Goal: Check status: Check status

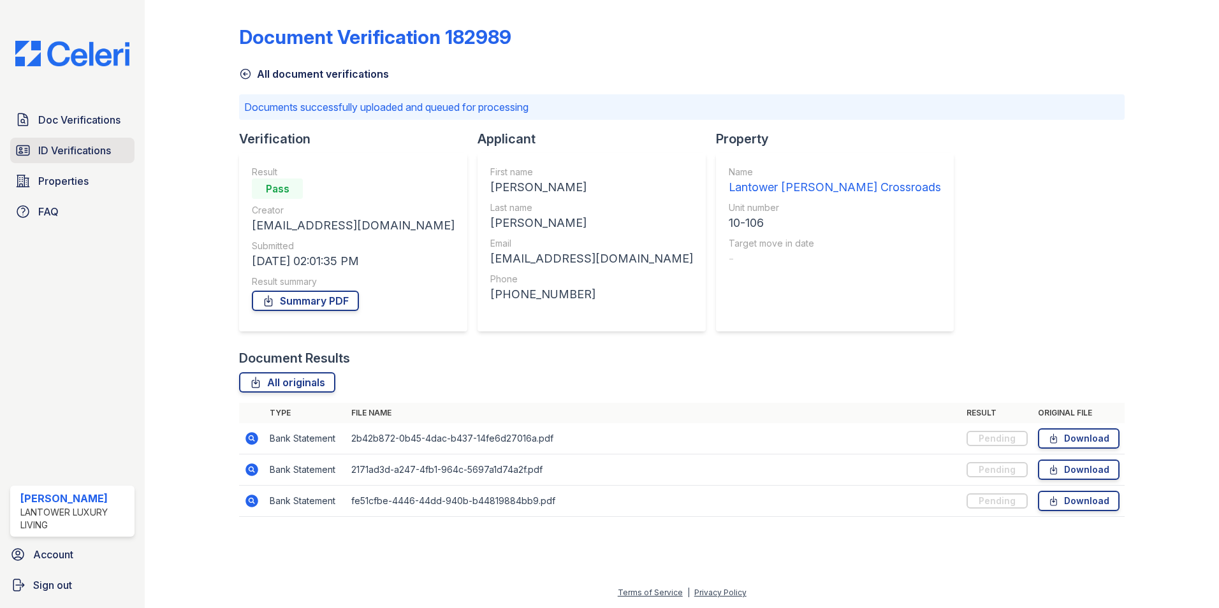
click at [55, 144] on span "ID Verifications" at bounding box center [74, 150] width 73 height 15
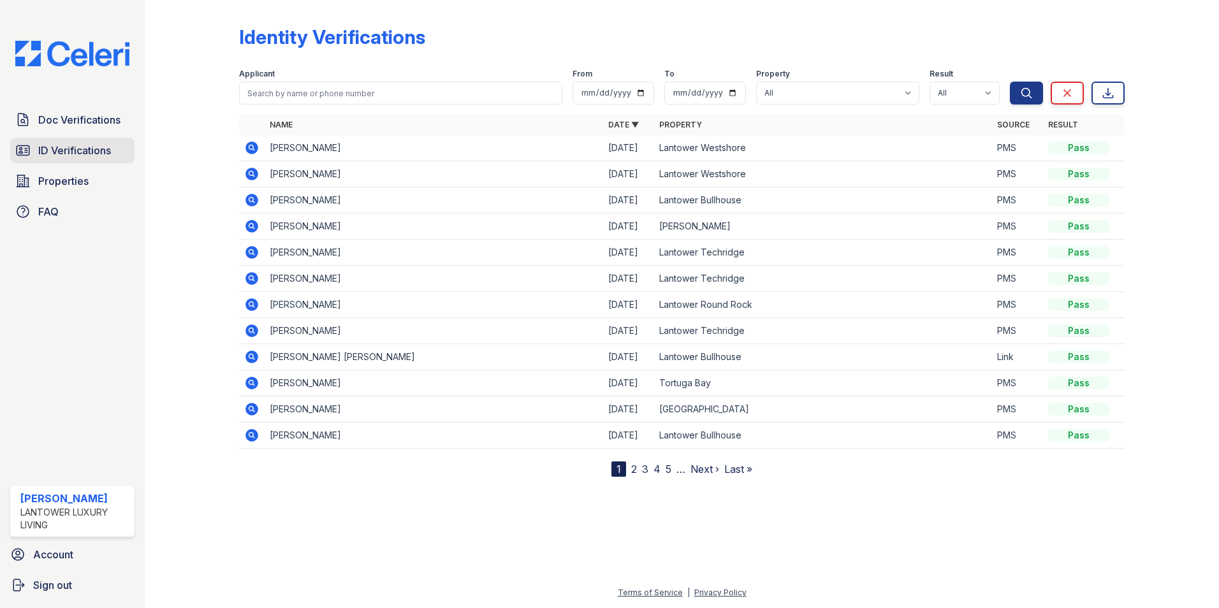
drag, startPoint x: 56, startPoint y: 149, endPoint x: 65, endPoint y: 150, distance: 9.0
click at [56, 149] on span "ID Verifications" at bounding box center [74, 150] width 73 height 15
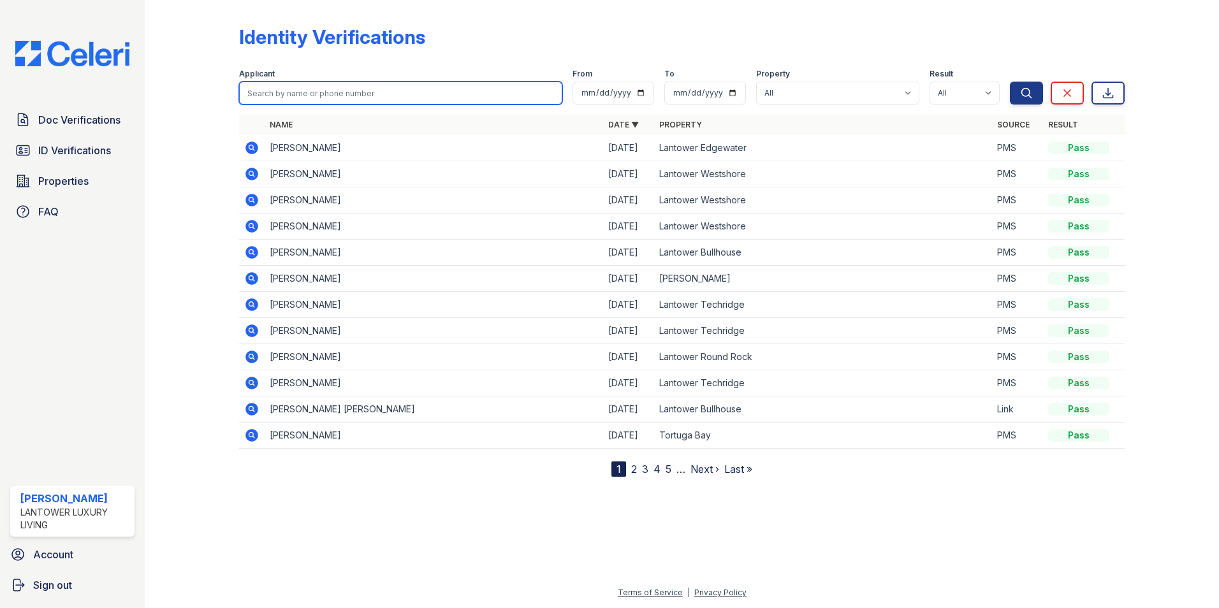
click at [277, 96] on input "search" at bounding box center [400, 93] width 323 height 23
type input "caleb"
click at [1010, 82] on button "Search" at bounding box center [1026, 93] width 33 height 23
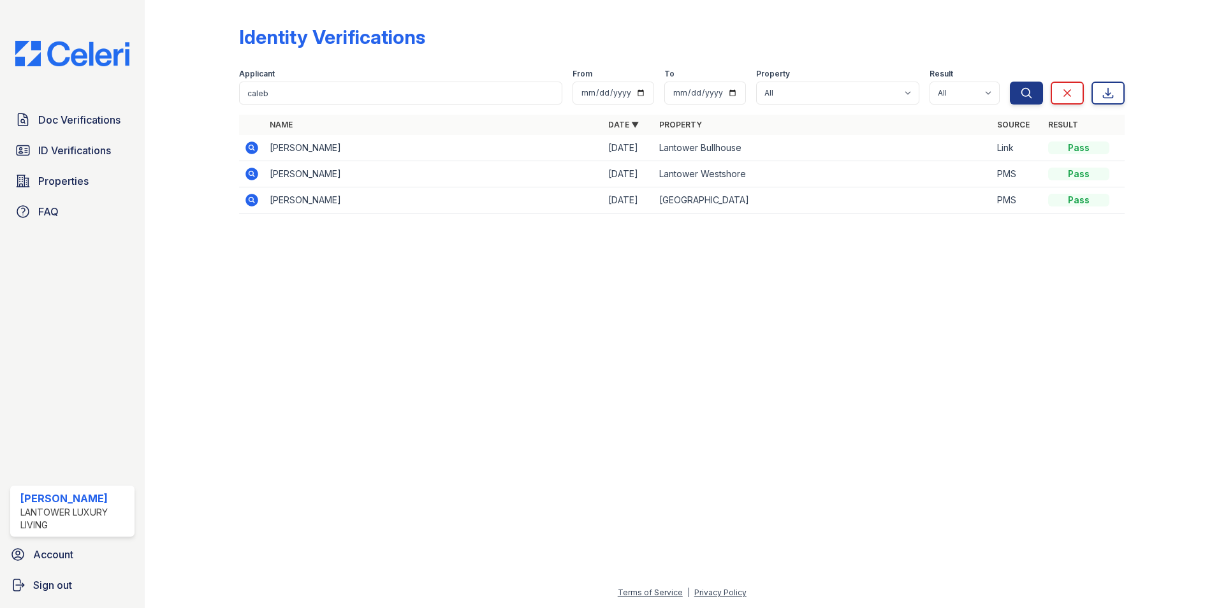
click at [252, 150] on icon at bounding box center [251, 147] width 13 height 13
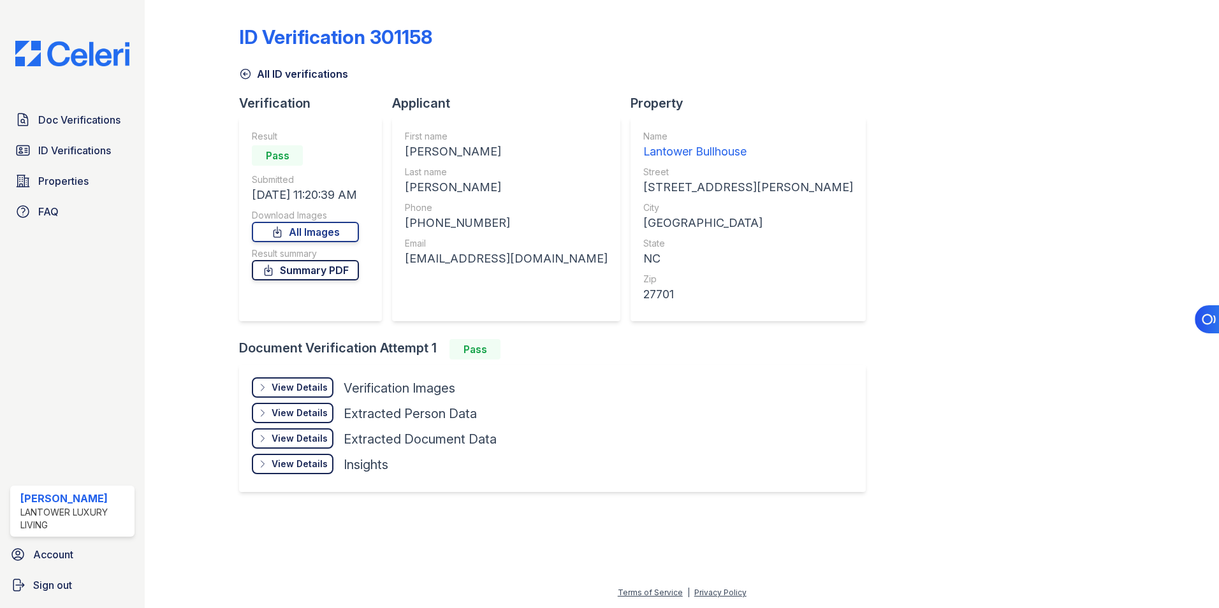
click at [287, 269] on link "Summary PDF" at bounding box center [305, 270] width 107 height 20
click at [296, 393] on div "View Details" at bounding box center [300, 387] width 56 height 13
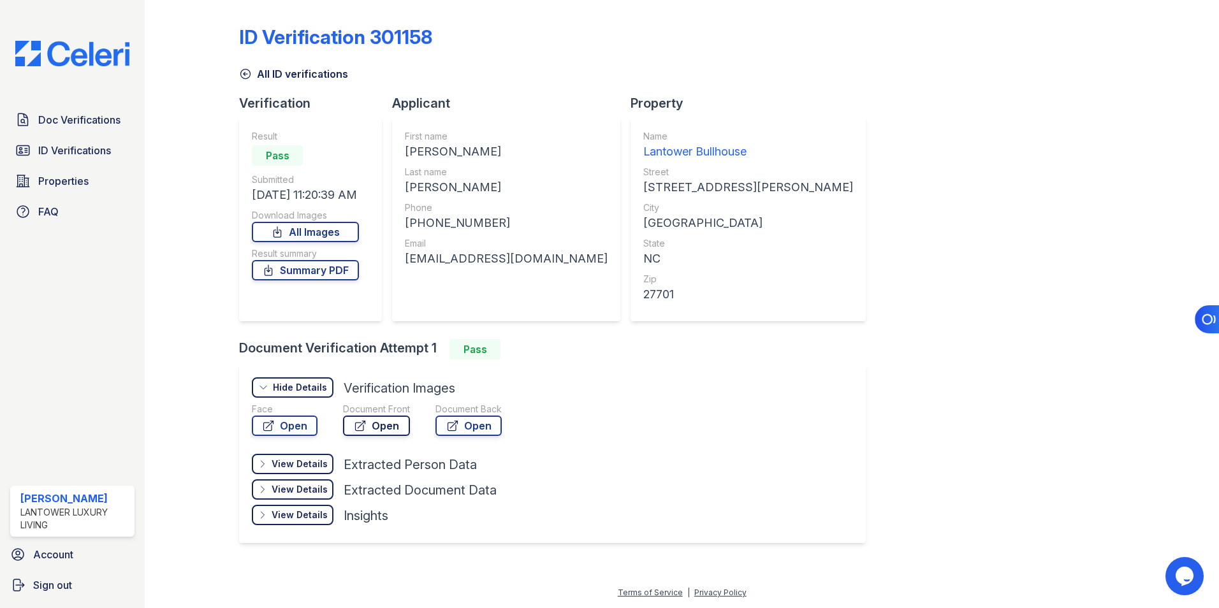
click at [386, 423] on link "Open" at bounding box center [376, 426] width 67 height 20
drag, startPoint x: 247, startPoint y: 74, endPoint x: 312, endPoint y: 80, distance: 65.3
click at [247, 74] on icon at bounding box center [246, 74] width 10 height 10
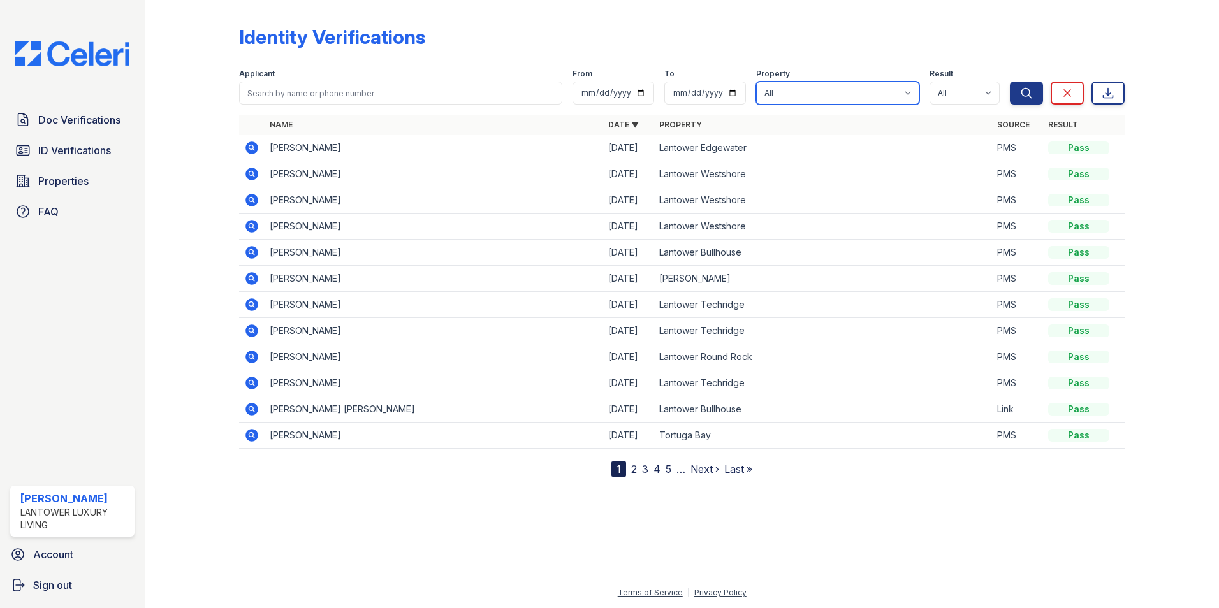
drag, startPoint x: 819, startPoint y: 85, endPoint x: 819, endPoint y: 101, distance: 15.9
click at [819, 85] on select "All Lantower Ambrosio Lantower Asturia Lantower Brandon Crossroads Lantower Bul…" at bounding box center [837, 93] width 163 height 23
select select "4680"
click at [758, 82] on select "All Lantower Ambrosio Lantower Asturia Lantower Brandon Crossroads Lantower Bul…" at bounding box center [837, 93] width 163 height 23
click at [1013, 94] on button "Search" at bounding box center [1026, 93] width 33 height 23
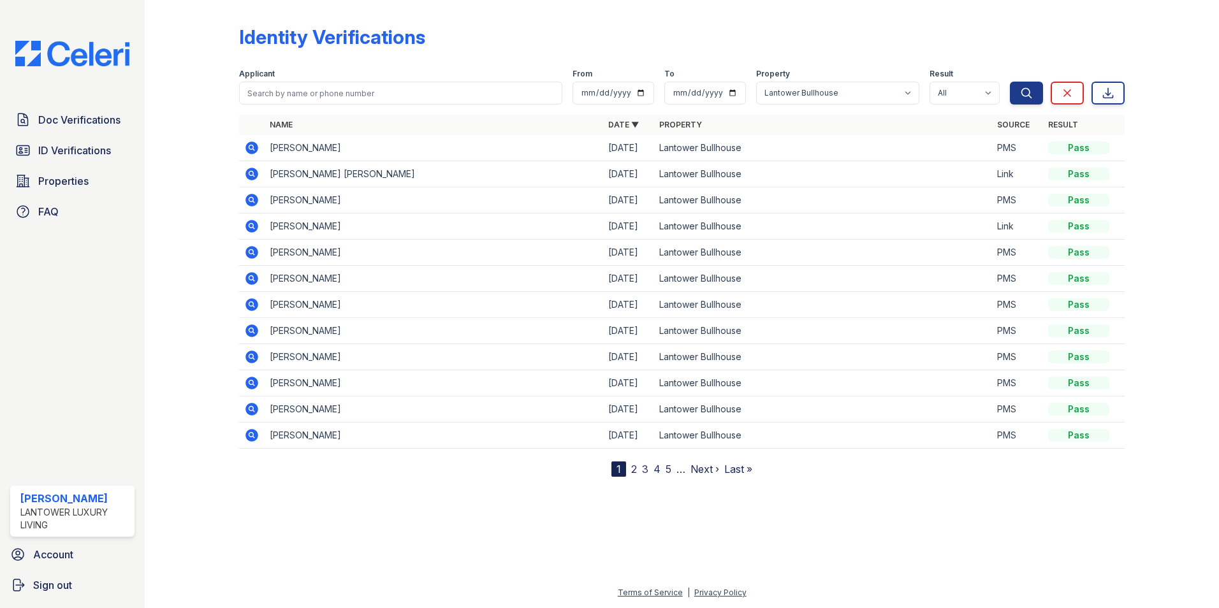
click at [252, 171] on icon at bounding box center [251, 173] width 15 height 15
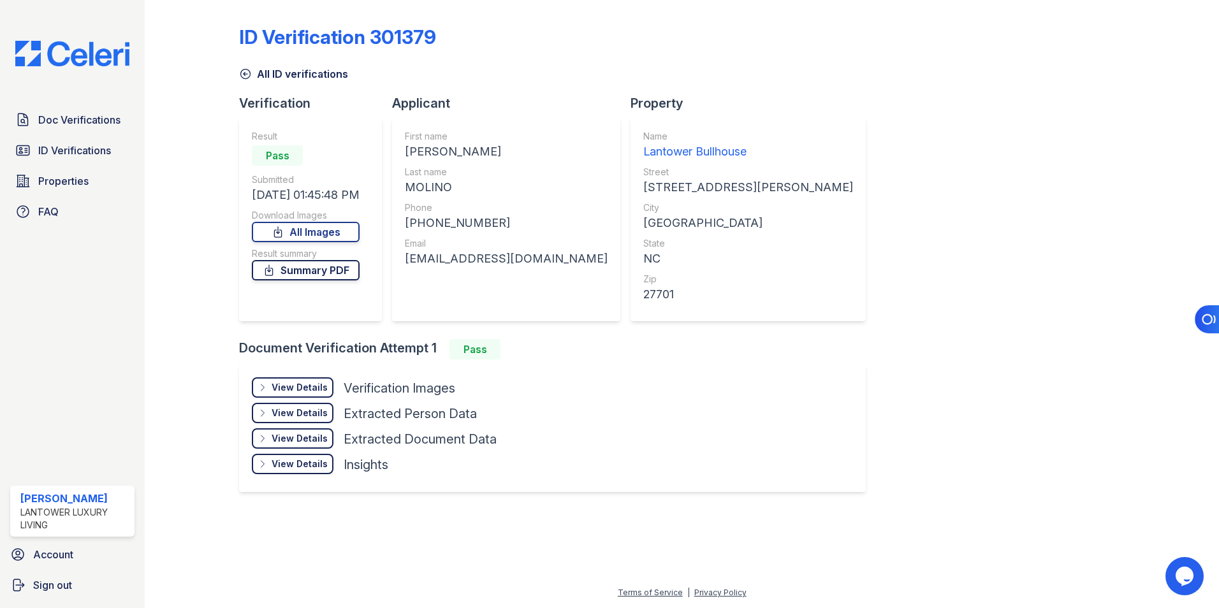
click at [300, 270] on link "Summary PDF" at bounding box center [306, 270] width 108 height 20
click at [310, 387] on div "View Details" at bounding box center [300, 387] width 56 height 13
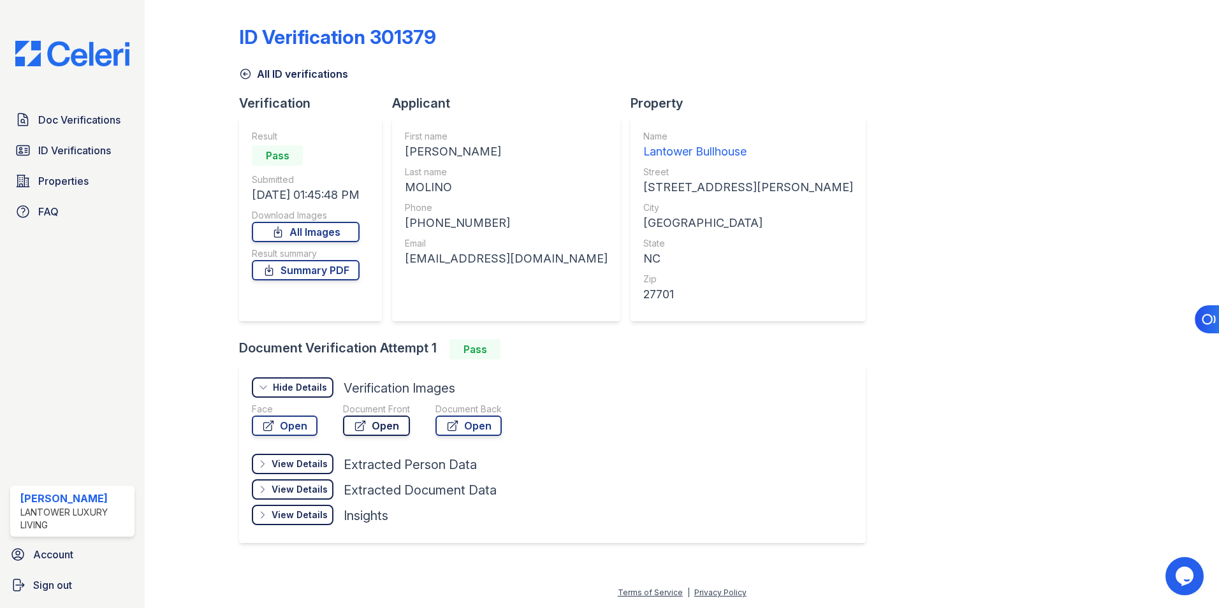
click at [389, 430] on link "Open" at bounding box center [376, 426] width 67 height 20
click at [80, 119] on span "Doc Verifications" at bounding box center [79, 119] width 82 height 15
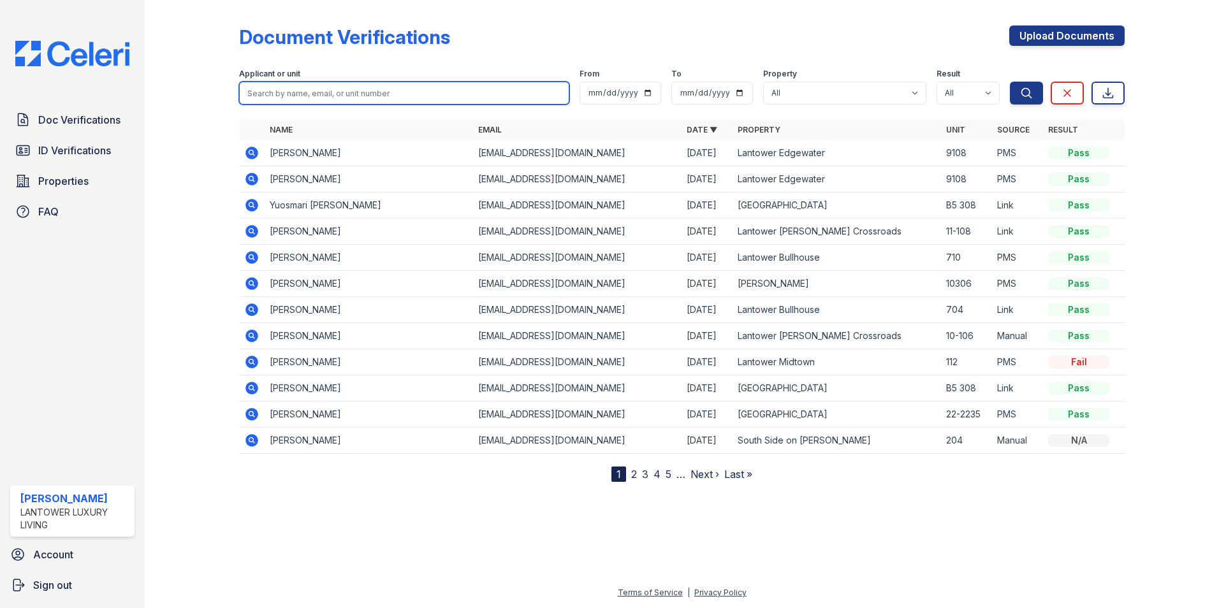
click at [319, 95] on input "search" at bounding box center [404, 93] width 330 height 23
type input "caleb"
click at [1010, 82] on button "Search" at bounding box center [1026, 93] width 33 height 23
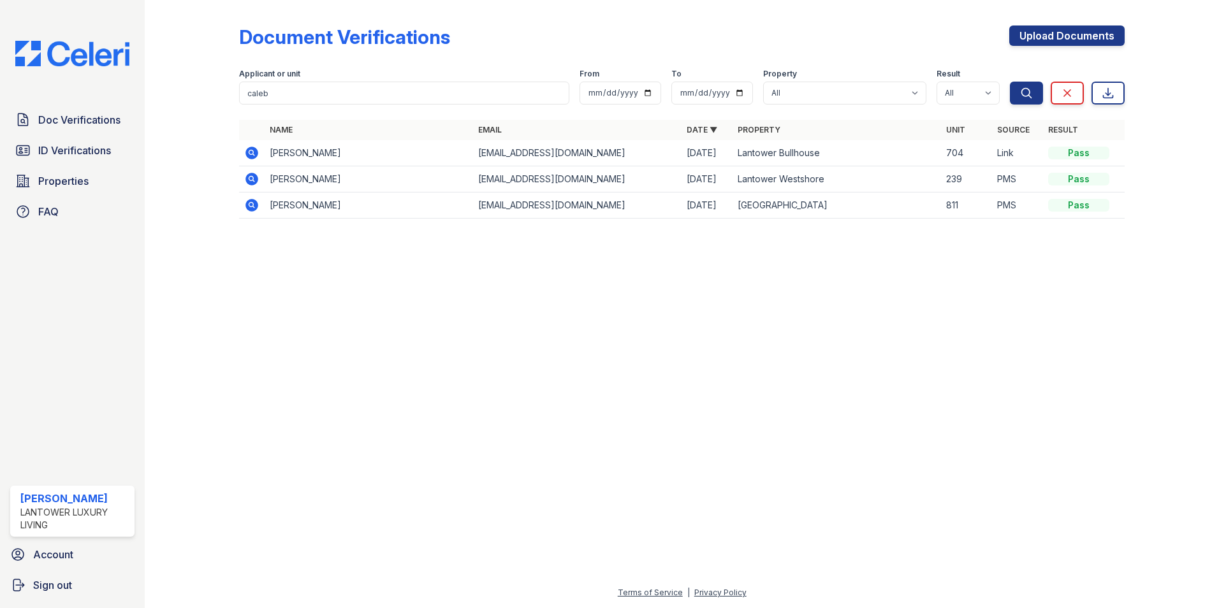
click at [248, 154] on icon at bounding box center [251, 153] width 13 height 13
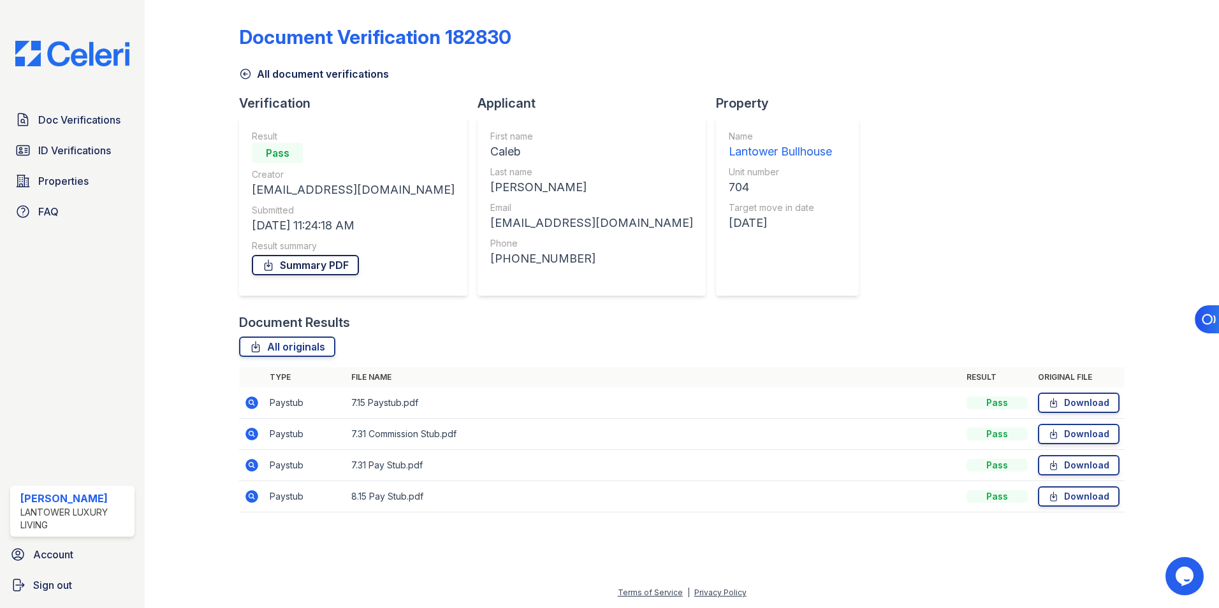
click at [303, 273] on link "Summary PDF" at bounding box center [305, 265] width 107 height 20
drag, startPoint x: 1168, startPoint y: 463, endPoint x: 1159, endPoint y: 451, distance: 14.5
click at [1168, 463] on div at bounding box center [1161, 265] width 74 height 520
click at [1094, 402] on link "Download" at bounding box center [1079, 403] width 82 height 20
click at [1083, 432] on link "Download" at bounding box center [1079, 434] width 82 height 20
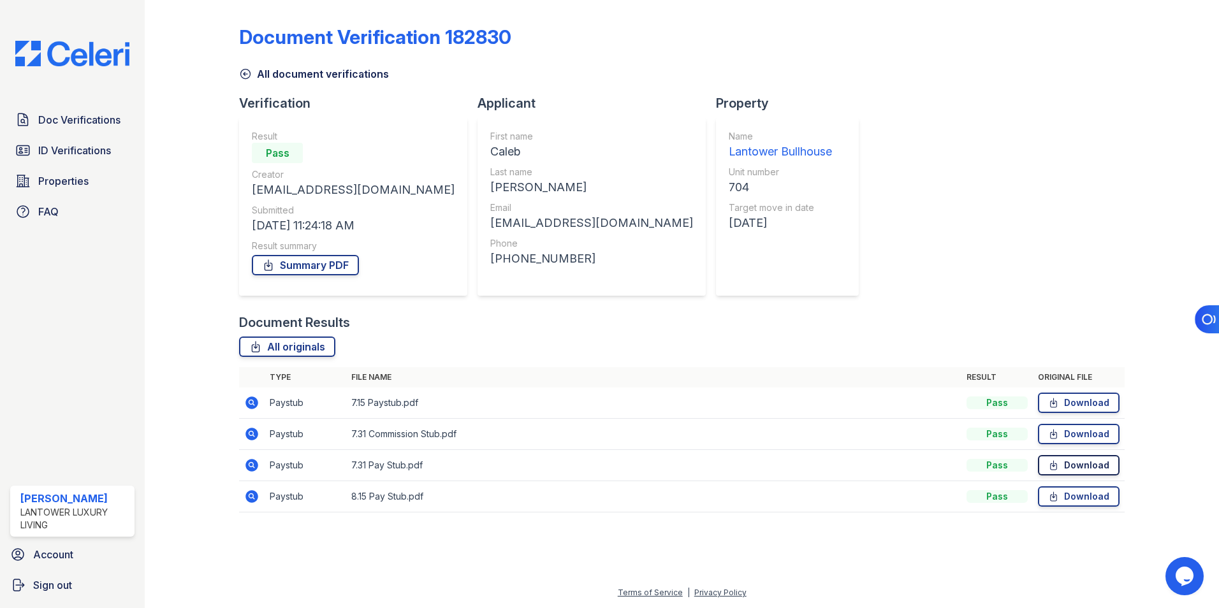
click at [1080, 463] on link "Download" at bounding box center [1079, 465] width 82 height 20
click at [1078, 498] on link "Download" at bounding box center [1079, 496] width 82 height 20
drag, startPoint x: 243, startPoint y: 71, endPoint x: 317, endPoint y: 147, distance: 106.4
click at [243, 71] on icon at bounding box center [245, 74] width 13 height 13
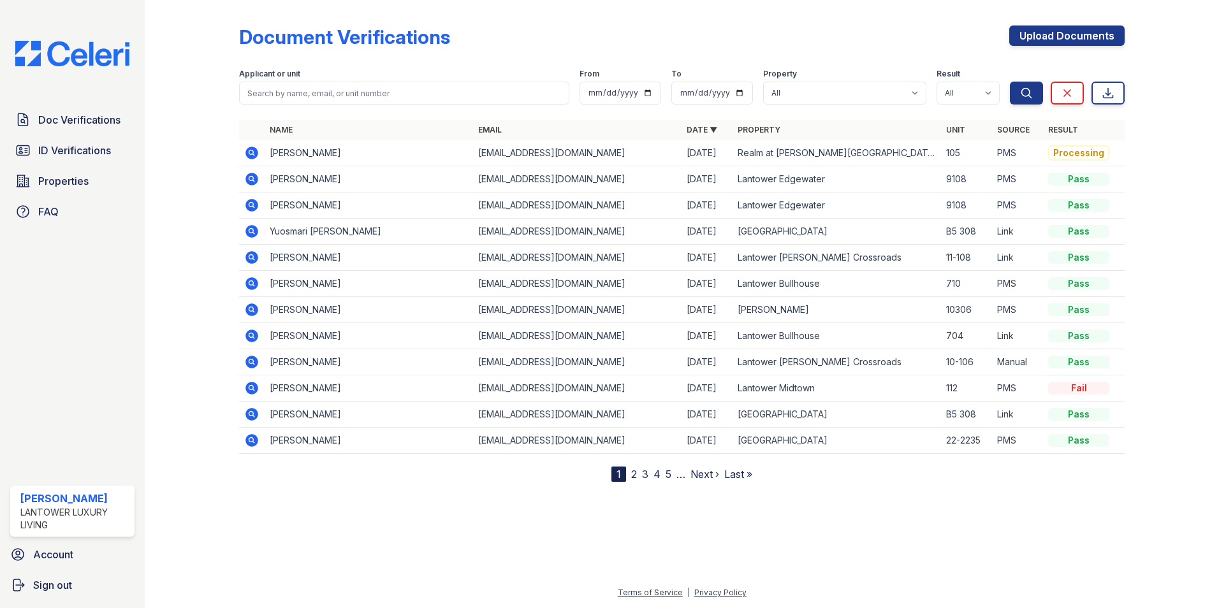
click at [249, 335] on icon at bounding box center [251, 335] width 15 height 15
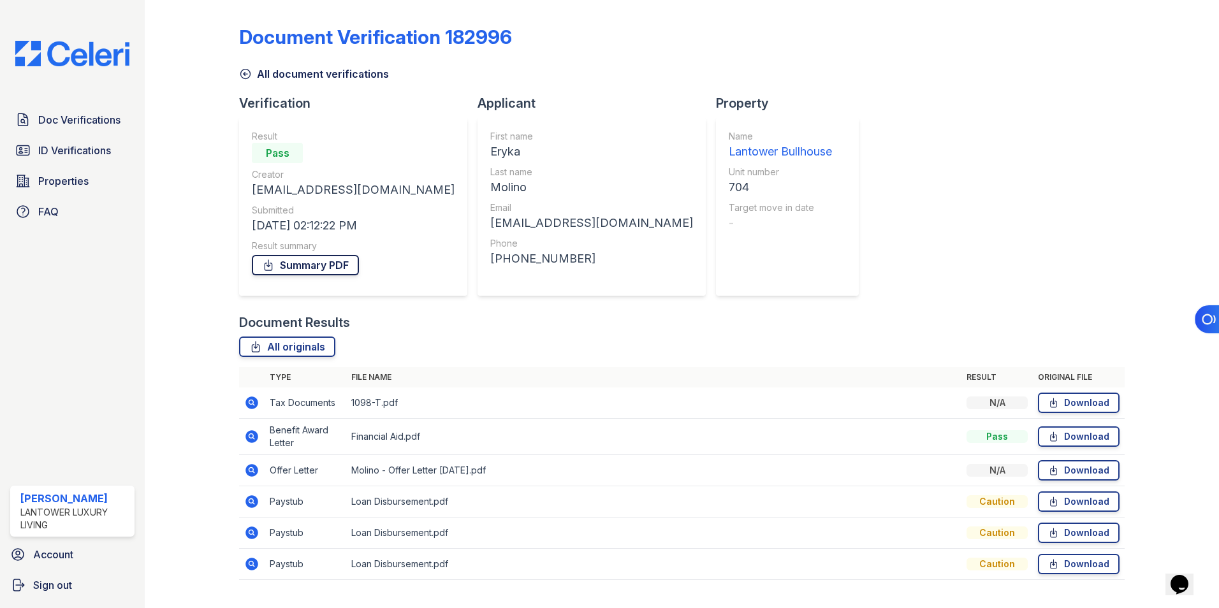
click at [310, 264] on link "Summary PDF" at bounding box center [305, 265] width 107 height 20
click at [498, 332] on div "Document Results All originals Type File name Result Original file Tax Document…" at bounding box center [681, 453] width 885 height 279
click at [1065, 435] on link "Download" at bounding box center [1079, 436] width 82 height 20
